Goal: Check status

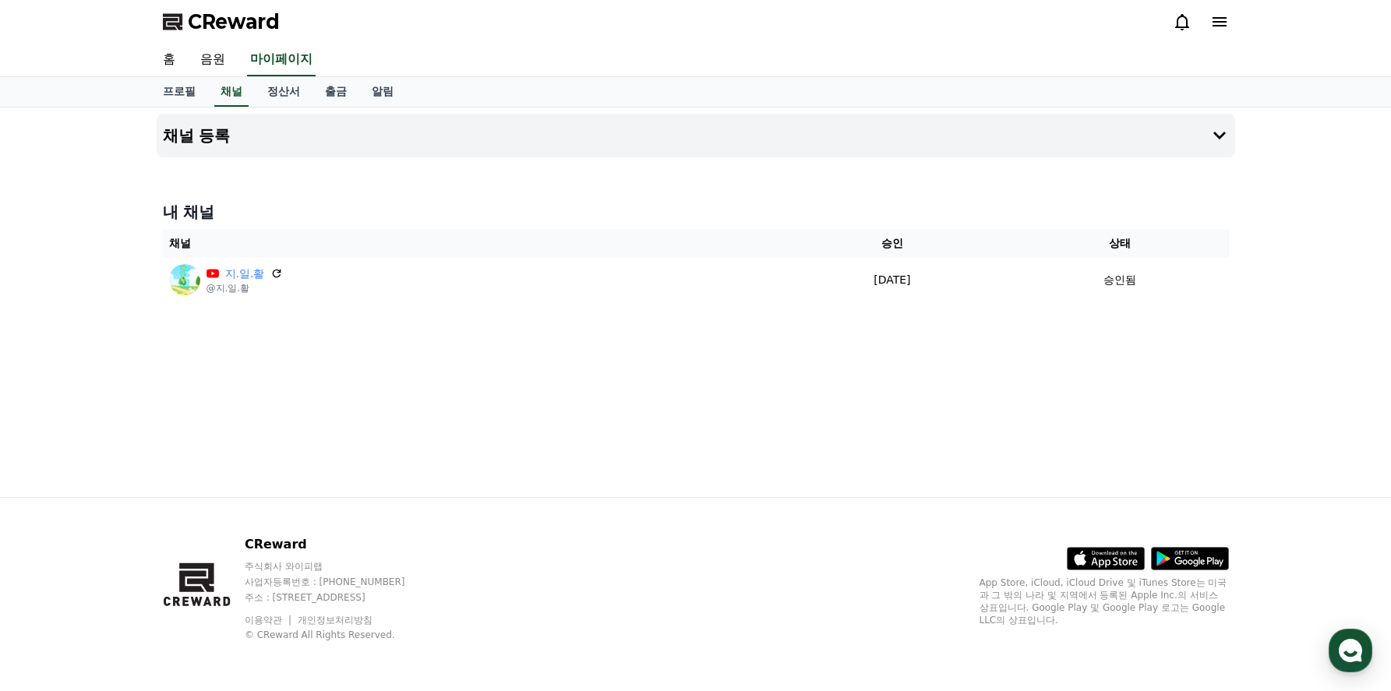
click at [1186, 23] on icon at bounding box center [1182, 22] width 14 height 16
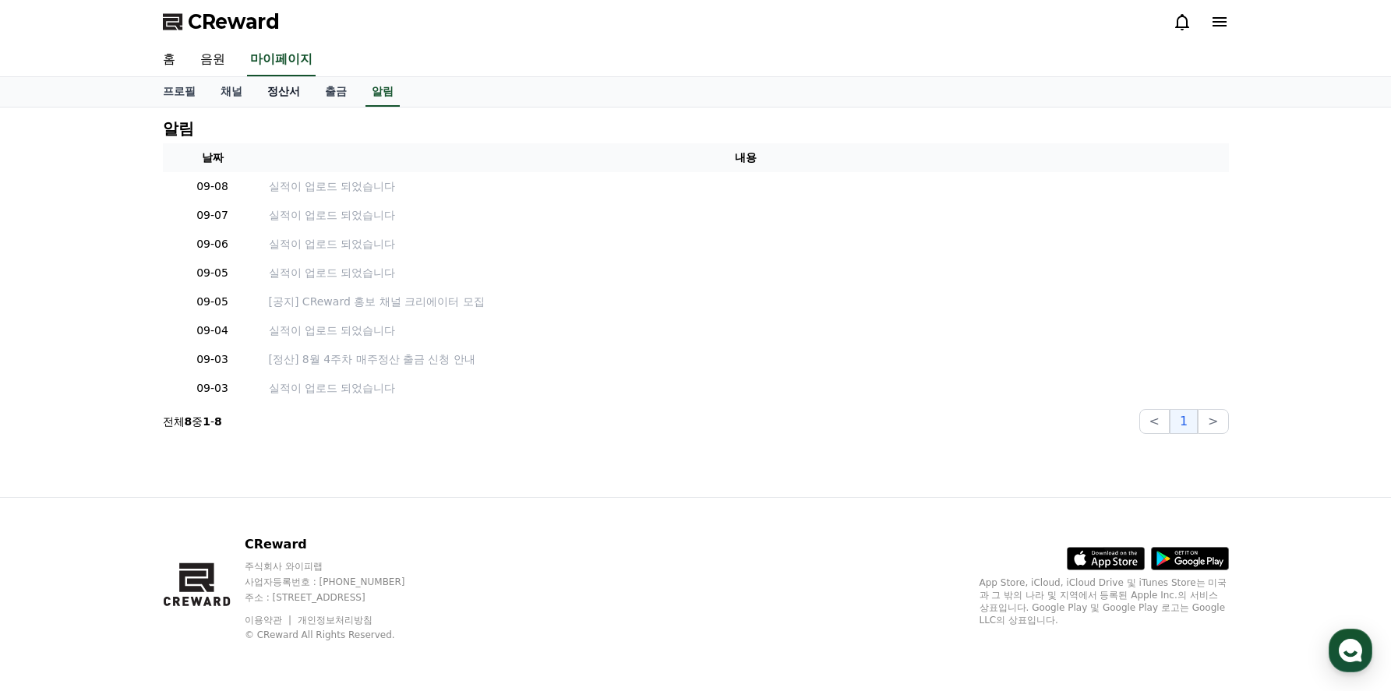
click at [291, 97] on link "정산서" at bounding box center [284, 92] width 58 height 30
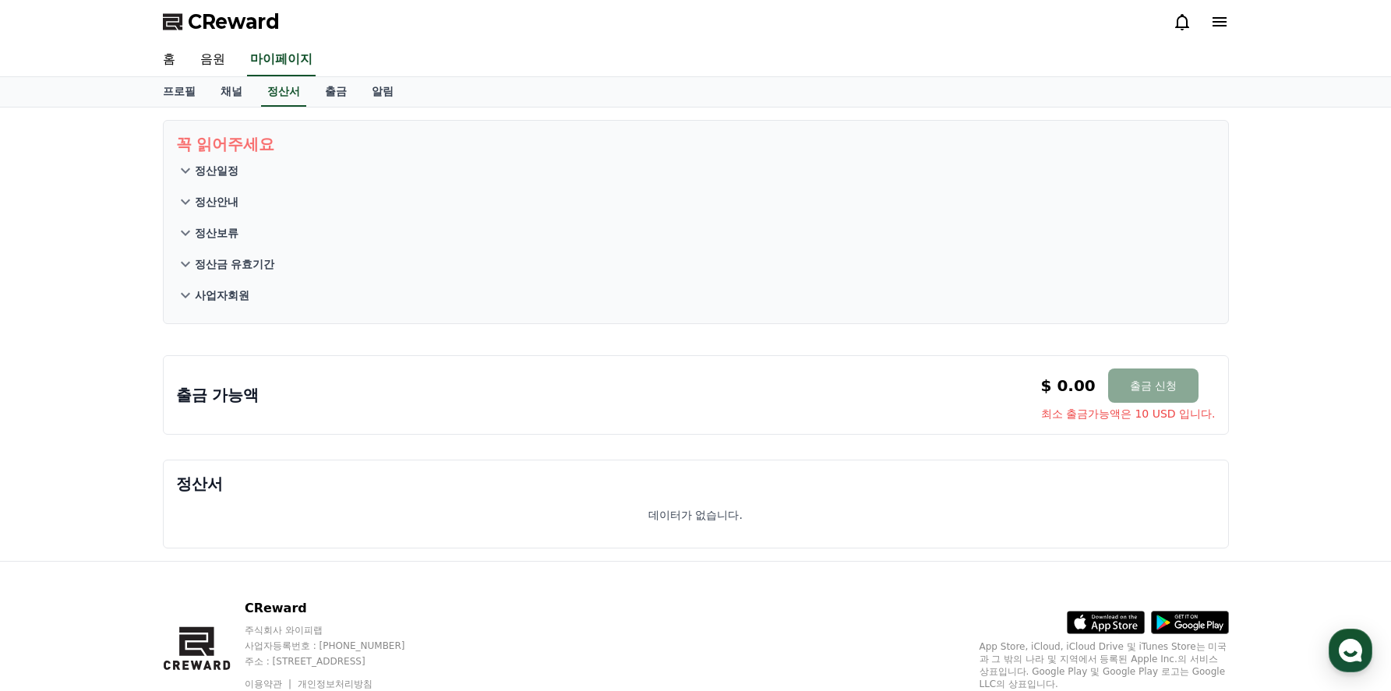
click at [1178, 25] on icon at bounding box center [1181, 21] width 19 height 19
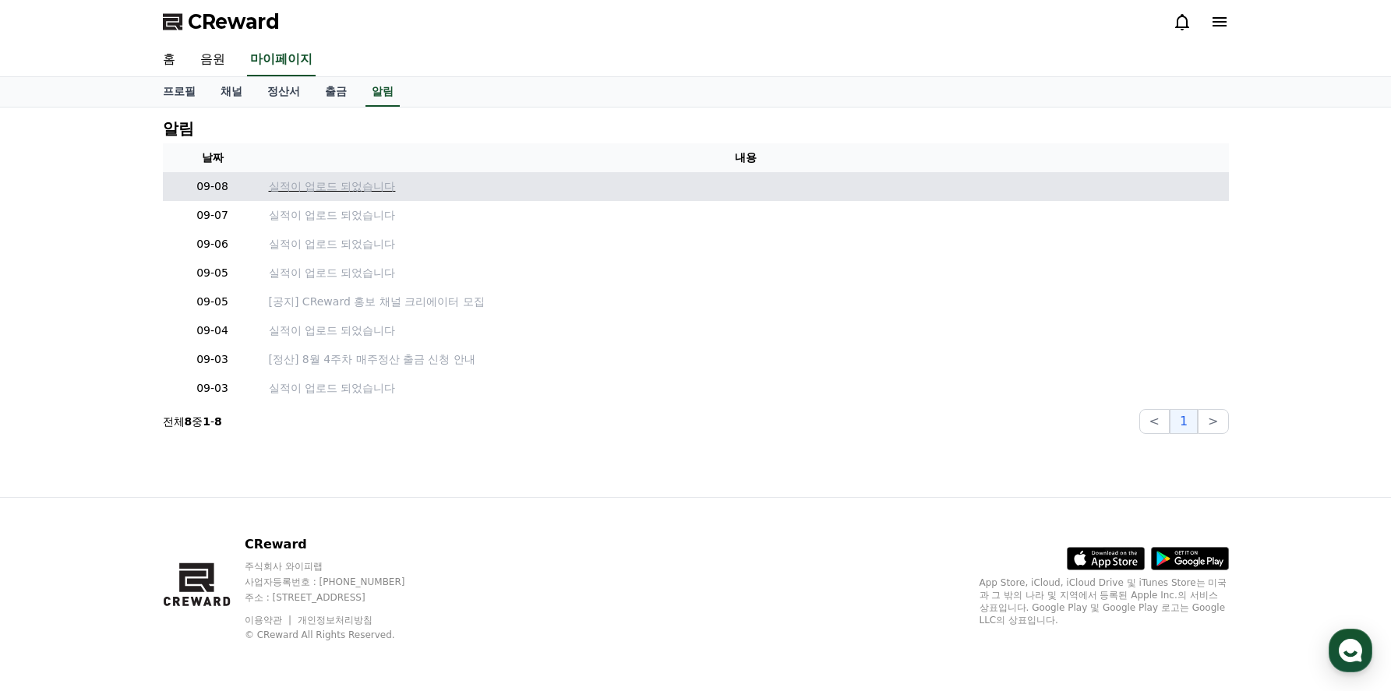
click at [280, 192] on p "실적이 업로드 되었습니다" at bounding box center [746, 186] width 954 height 16
